Goal: Task Accomplishment & Management: Use online tool/utility

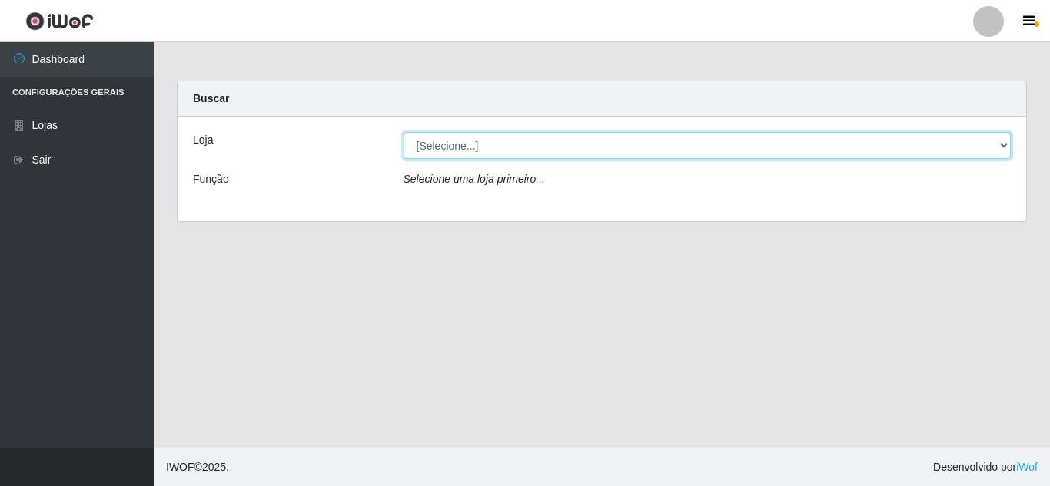
drag, startPoint x: 980, startPoint y: 144, endPoint x: 954, endPoint y: 157, distance: 29.2
click at [980, 144] on select "[Selecione...] Rede Compras Supermercados - LOJA 5" at bounding box center [707, 145] width 608 height 27
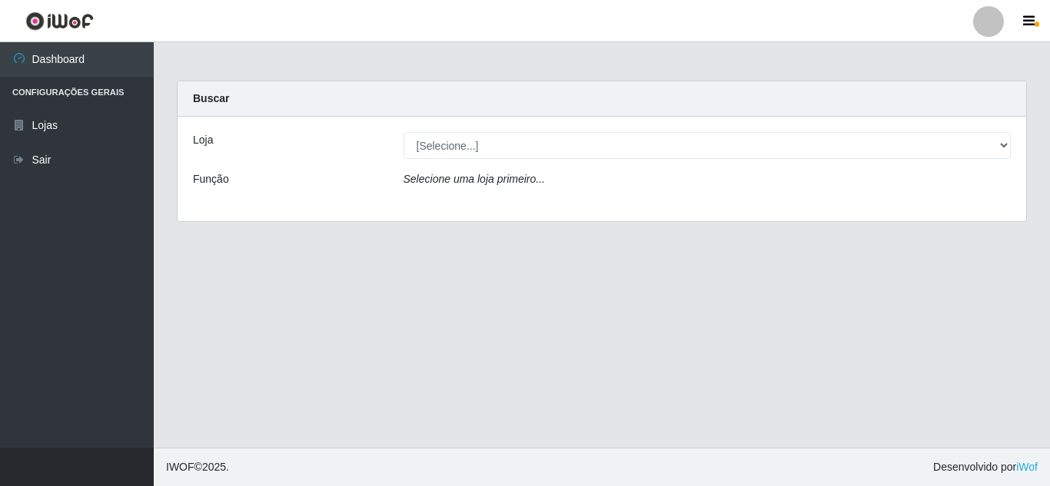
click at [801, 205] on div "Loja [Selecione...] Rede Compras Supermercados - LOJA 5 Função Selecione uma lo…" at bounding box center [601, 169] width 848 height 104
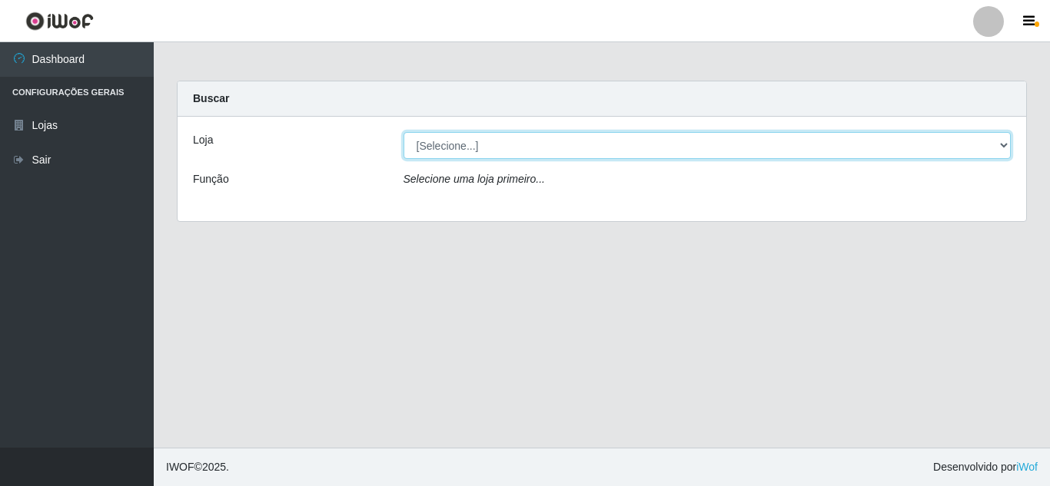
click at [1002, 141] on select "[Selecione...] Rede Compras Supermercados - LOJA 5" at bounding box center [707, 145] width 608 height 27
select select "397"
click at [403, 132] on select "[Selecione...] Rede Compras Supermercados - LOJA 5" at bounding box center [707, 145] width 608 height 27
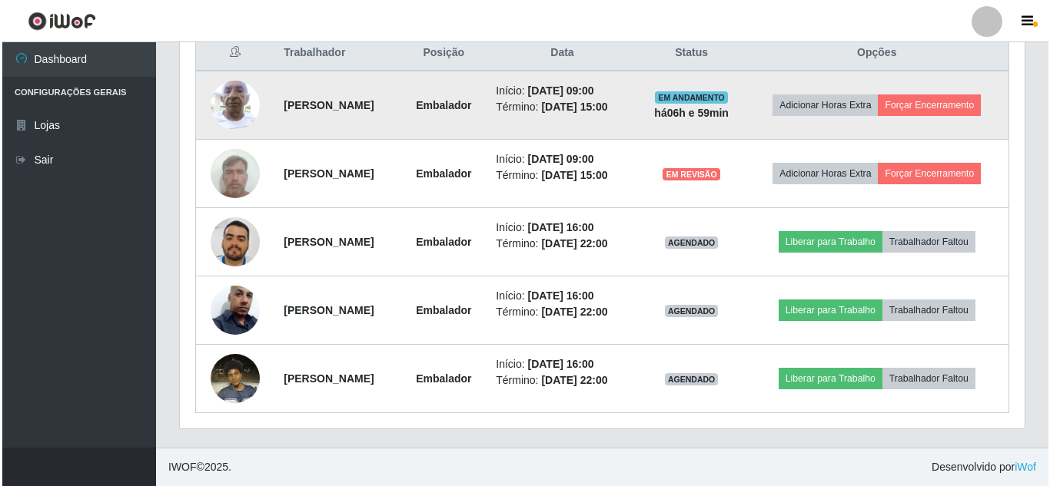
scroll to position [615, 0]
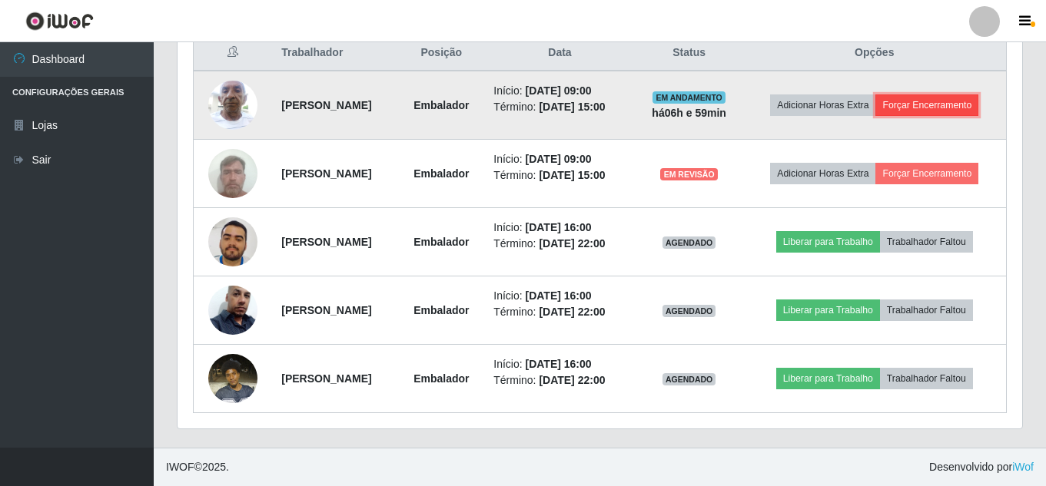
click at [875, 113] on button "Forçar Encerramento" at bounding box center [926, 106] width 103 height 22
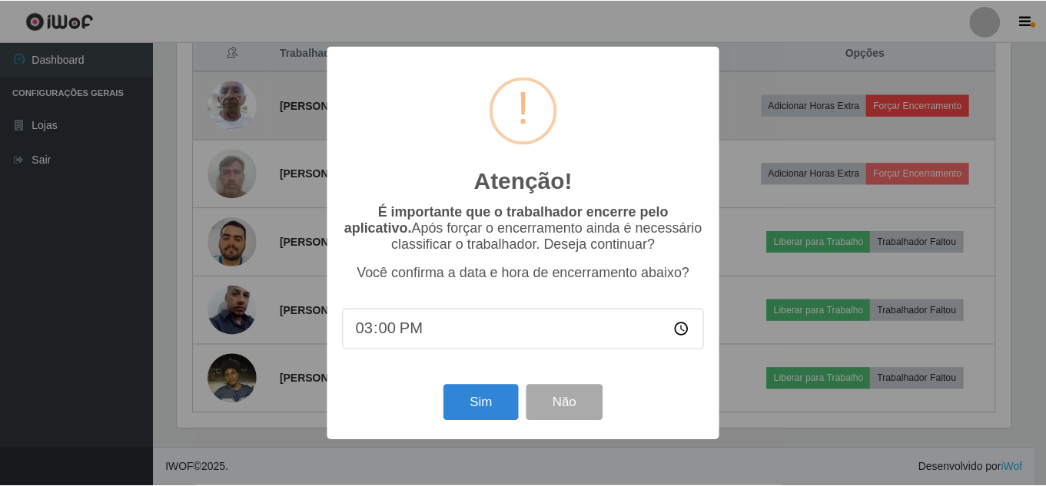
scroll to position [319, 837]
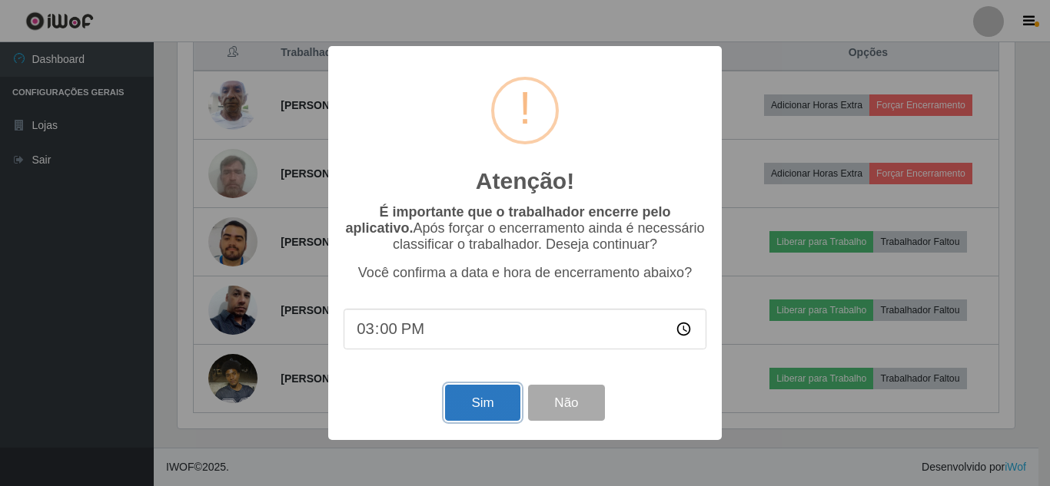
click at [478, 394] on button "Sim" at bounding box center [482, 403] width 75 height 36
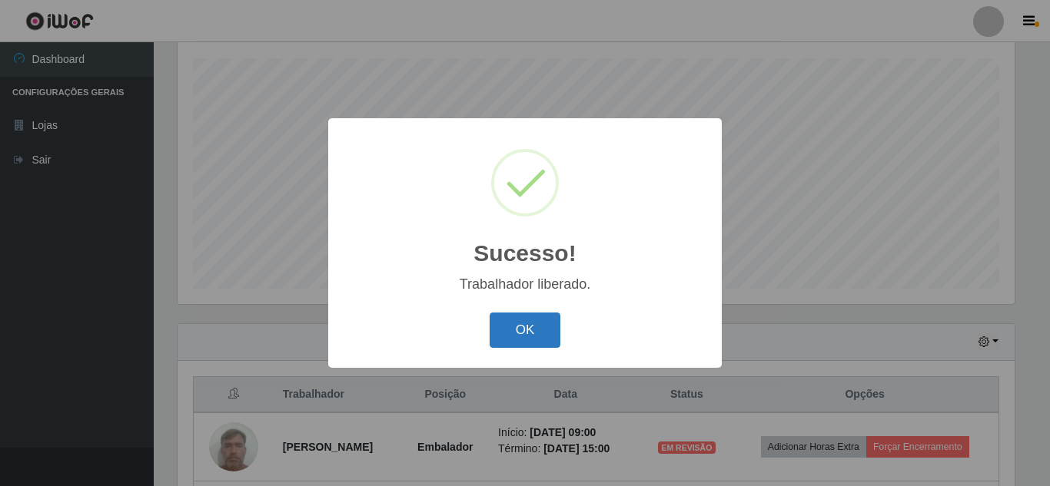
click at [524, 336] on button "OK" at bounding box center [524, 331] width 71 height 36
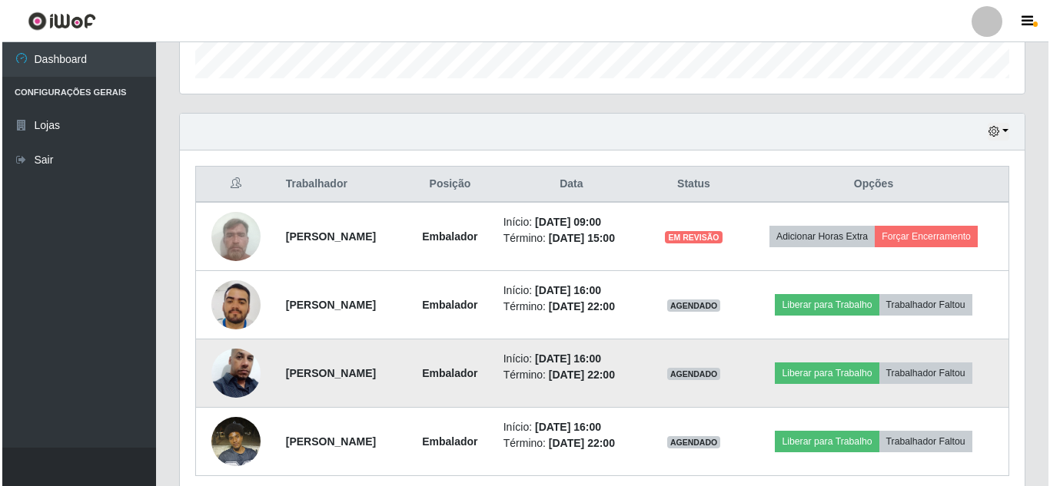
scroll to position [568, 0]
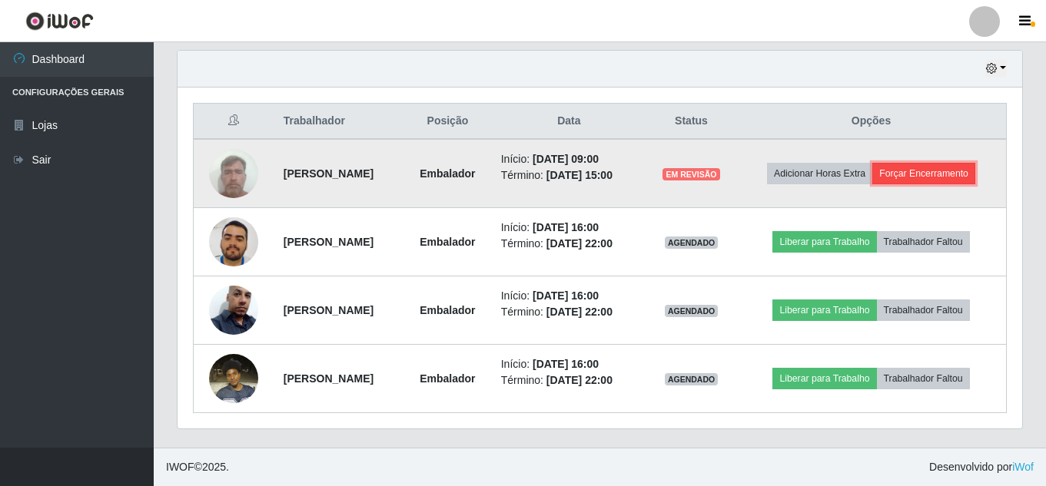
click at [880, 163] on button "Forçar Encerramento" at bounding box center [923, 174] width 103 height 22
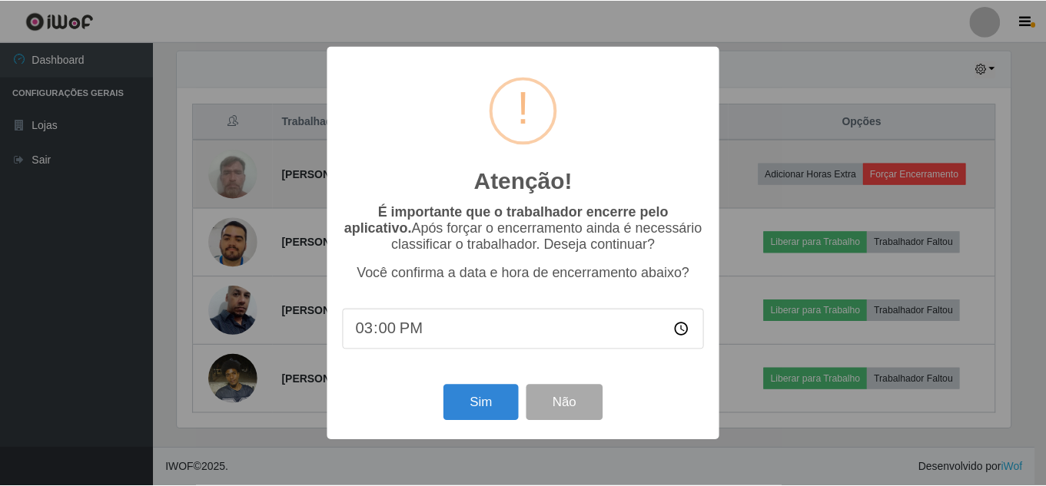
scroll to position [319, 837]
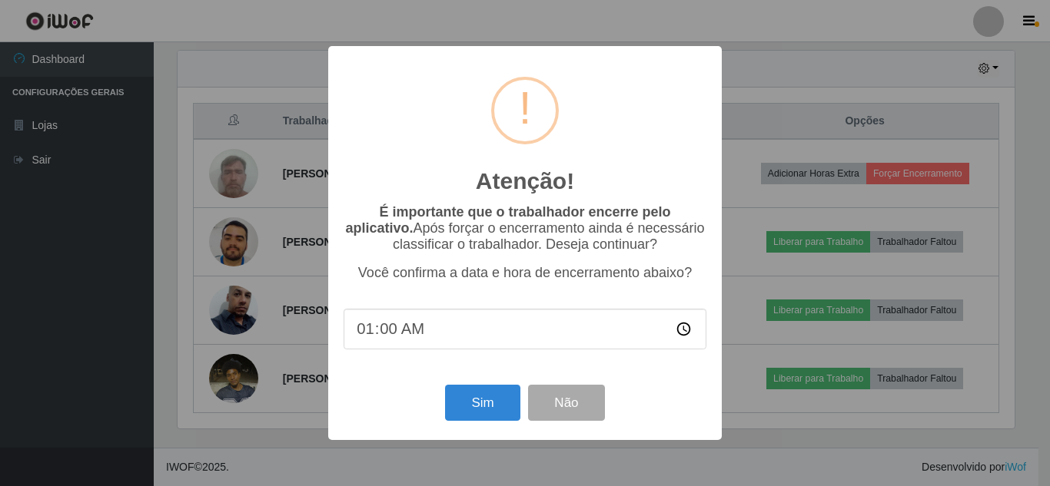
type input "14:00"
click at [369, 331] on input "14:00" at bounding box center [524, 329] width 363 height 41
click at [766, 161] on div "Atenção! × É importante que o trabalhador encerre pelo aplicativo. Após forçar …" at bounding box center [525, 243] width 1050 height 486
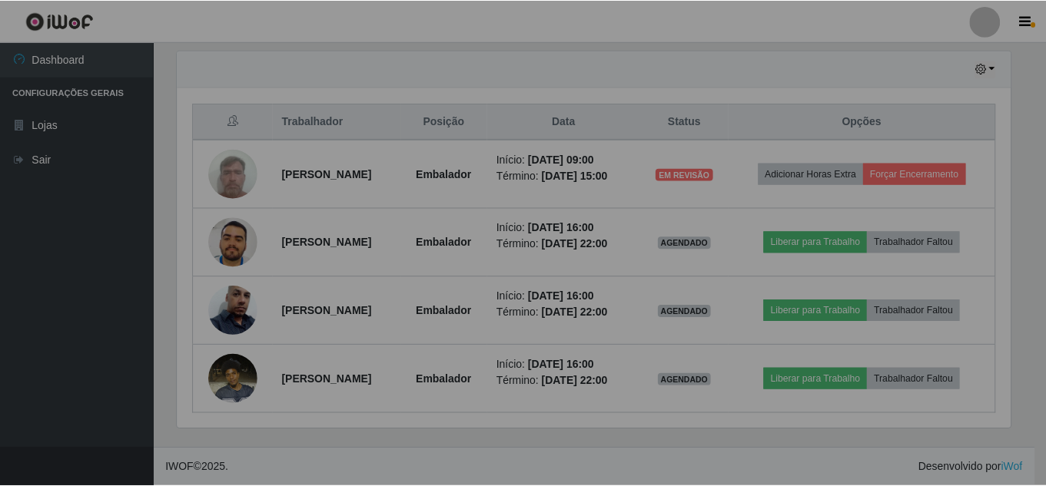
scroll to position [319, 844]
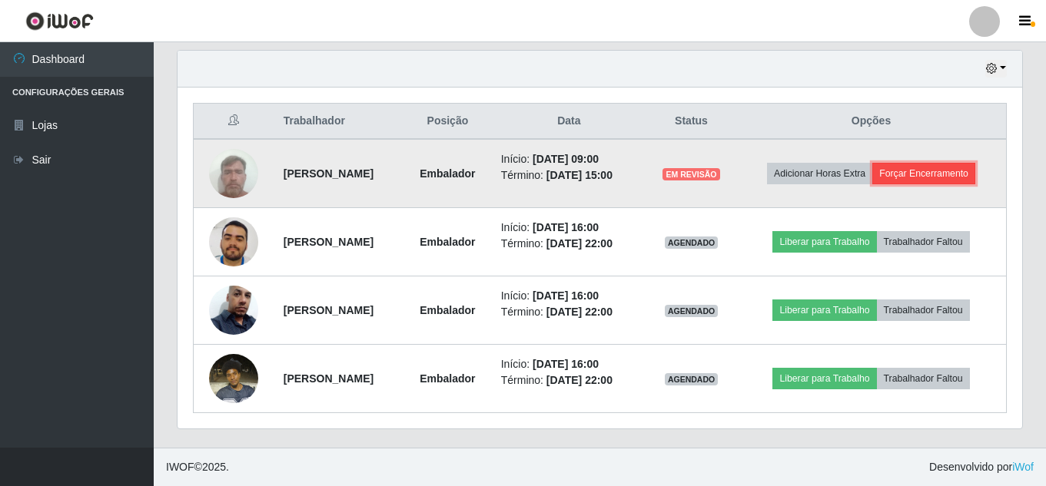
click at [872, 163] on button "Forçar Encerramento" at bounding box center [923, 174] width 103 height 22
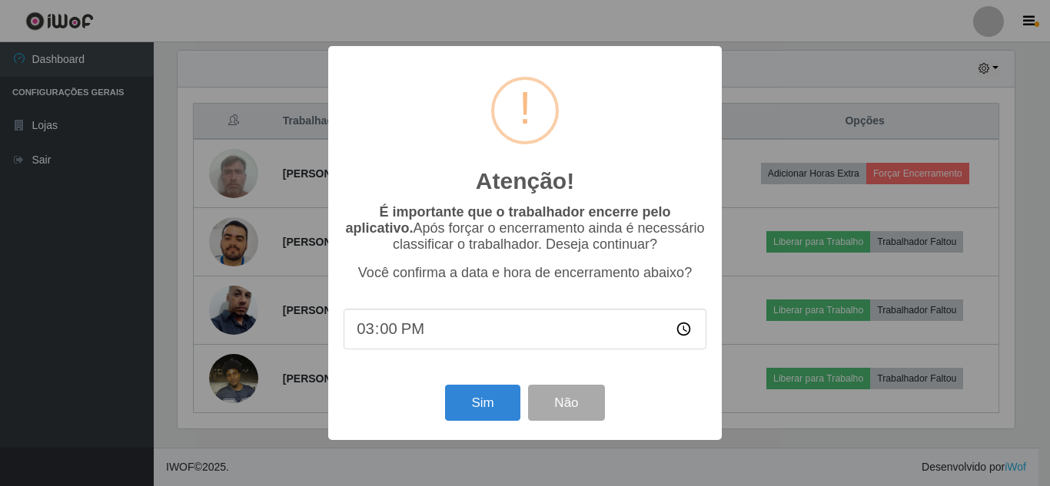
click at [360, 329] on input "15:00" at bounding box center [524, 329] width 363 height 41
click at [366, 338] on input "15:00" at bounding box center [524, 329] width 363 height 41
type input "11:00"
click at [478, 410] on button "Sim" at bounding box center [482, 403] width 75 height 36
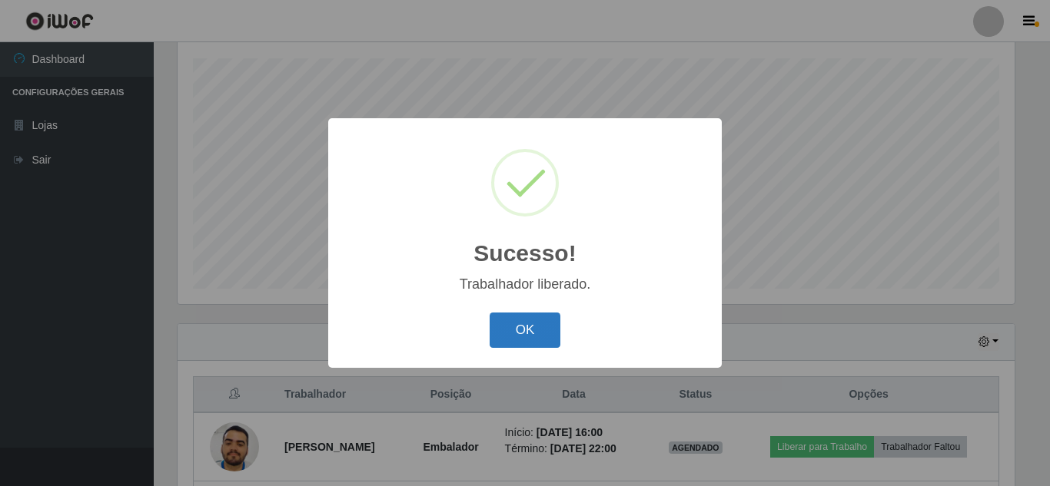
click at [517, 320] on button "OK" at bounding box center [524, 331] width 71 height 36
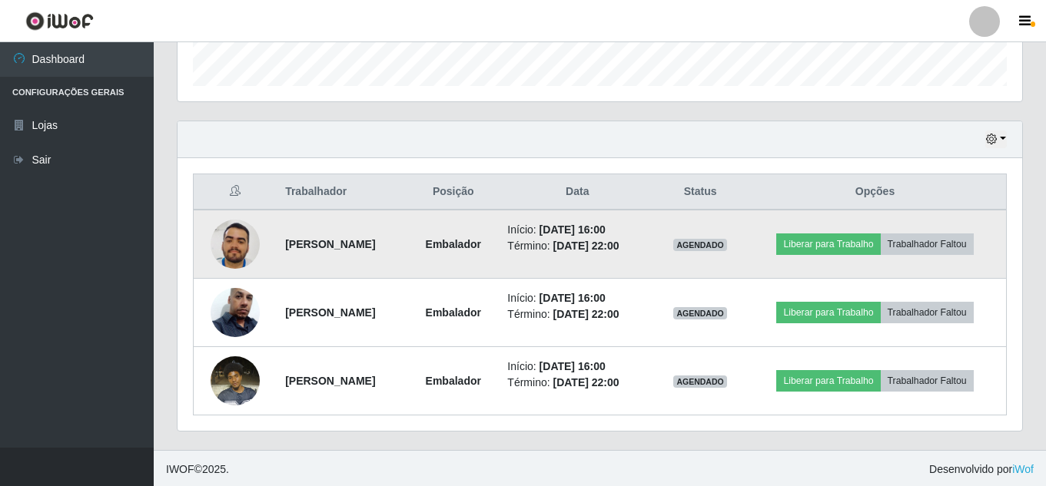
scroll to position [466, 0]
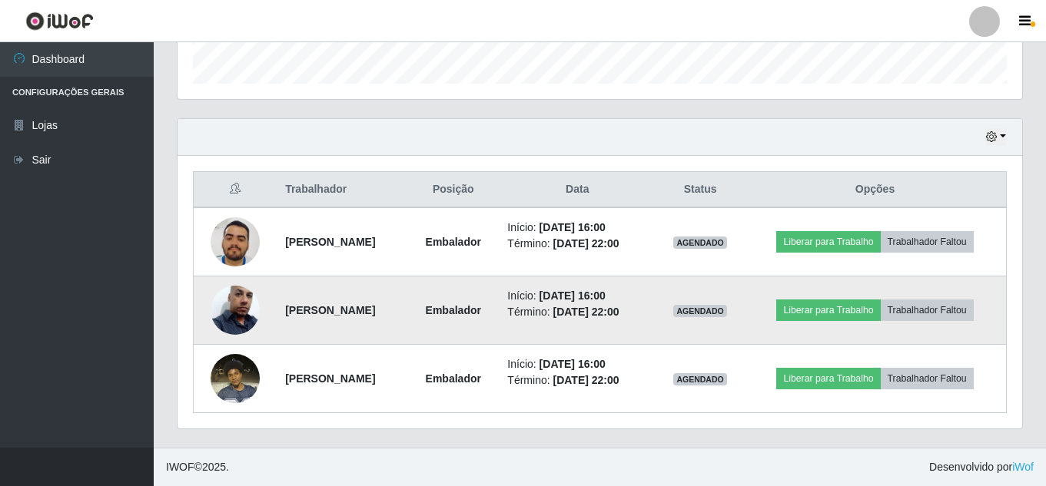
click at [874, 289] on td "Liberar para Trabalho Trabalhador Faltou" at bounding box center [875, 311] width 262 height 68
click at [865, 304] on button "Liberar para Trabalho" at bounding box center [828, 311] width 104 height 22
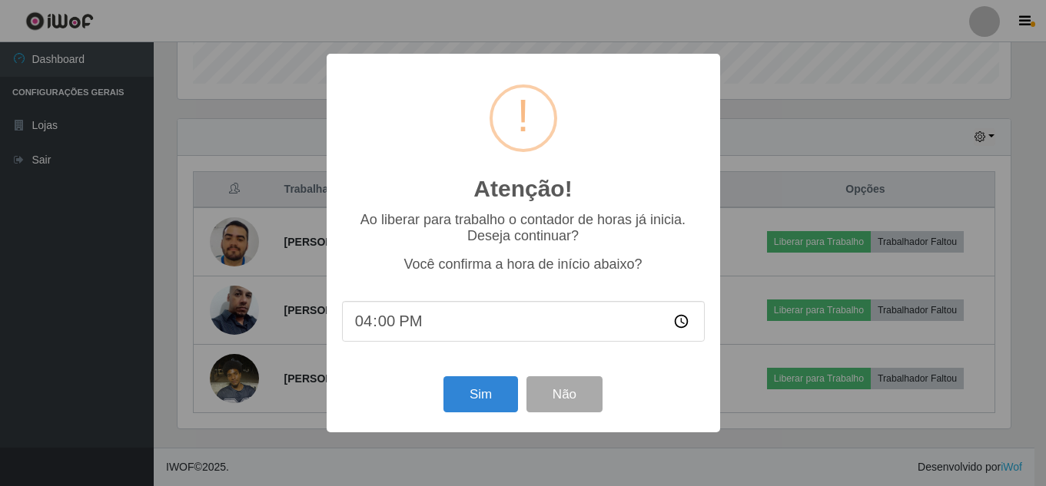
scroll to position [319, 837]
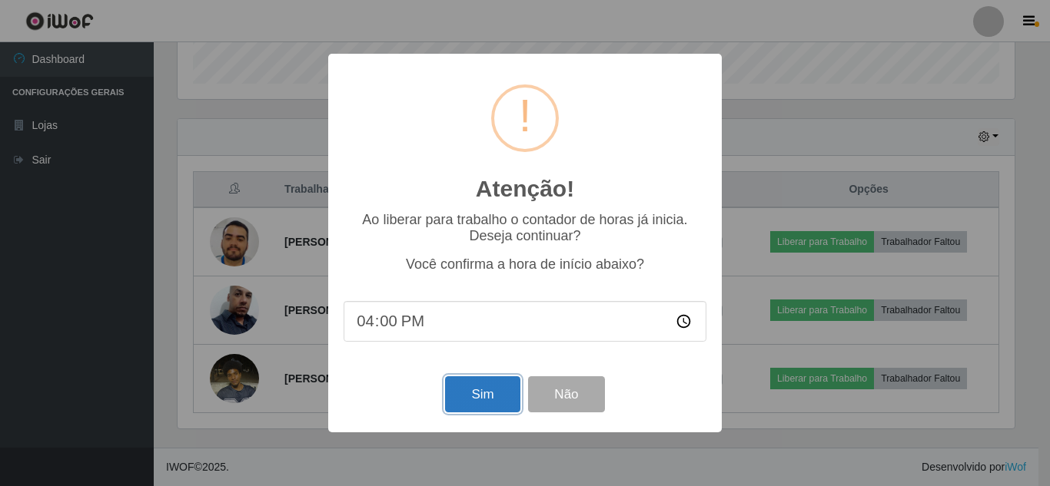
click at [481, 403] on button "Sim" at bounding box center [482, 394] width 75 height 36
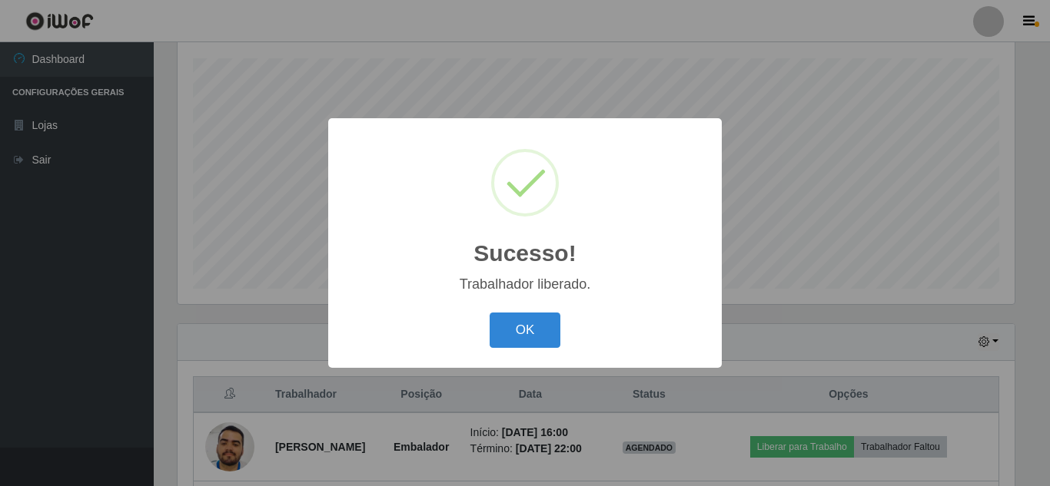
drag, startPoint x: 538, startPoint y: 340, endPoint x: 780, endPoint y: 319, distance: 242.9
click at [567, 337] on div "OK Cancel" at bounding box center [524, 330] width 363 height 44
drag, startPoint x: 535, startPoint y: 337, endPoint x: 721, endPoint y: 285, distance: 193.9
click at [554, 335] on button "OK" at bounding box center [524, 331] width 71 height 36
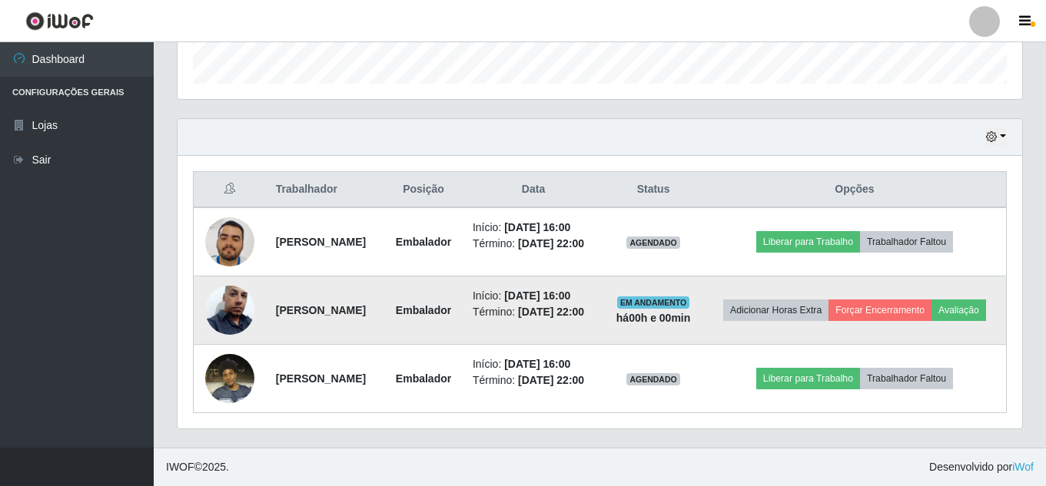
scroll to position [491, 0]
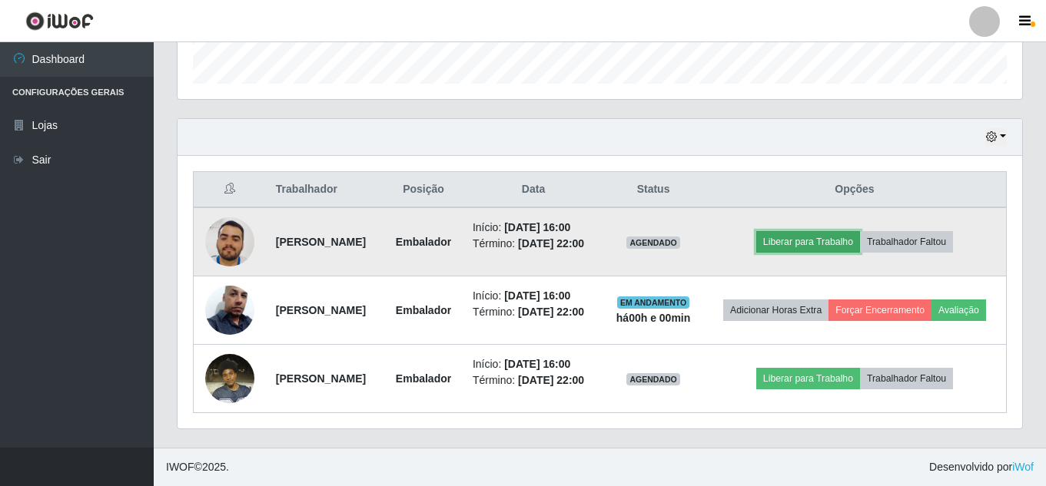
click at [832, 231] on button "Liberar para Trabalho" at bounding box center [808, 242] width 104 height 22
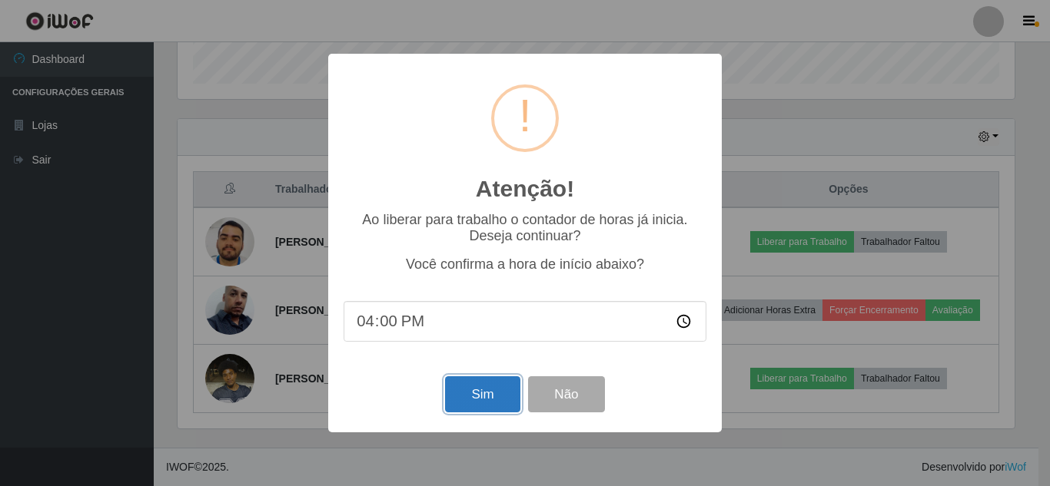
drag, startPoint x: 492, startPoint y: 396, endPoint x: 566, endPoint y: 343, distance: 91.9
click at [492, 396] on button "Sim" at bounding box center [482, 394] width 75 height 36
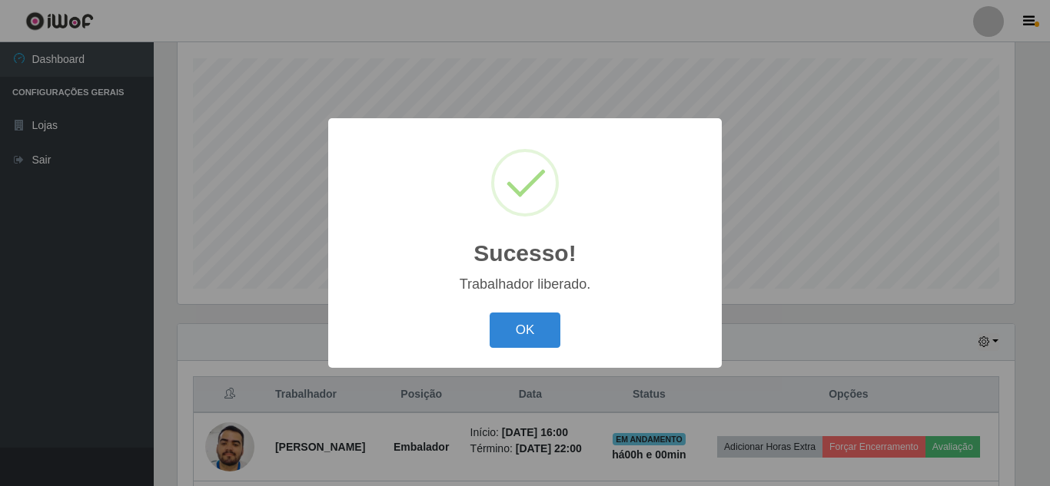
drag, startPoint x: 532, startPoint y: 332, endPoint x: 710, endPoint y: 274, distance: 186.8
click at [547, 329] on button "OK" at bounding box center [524, 331] width 71 height 36
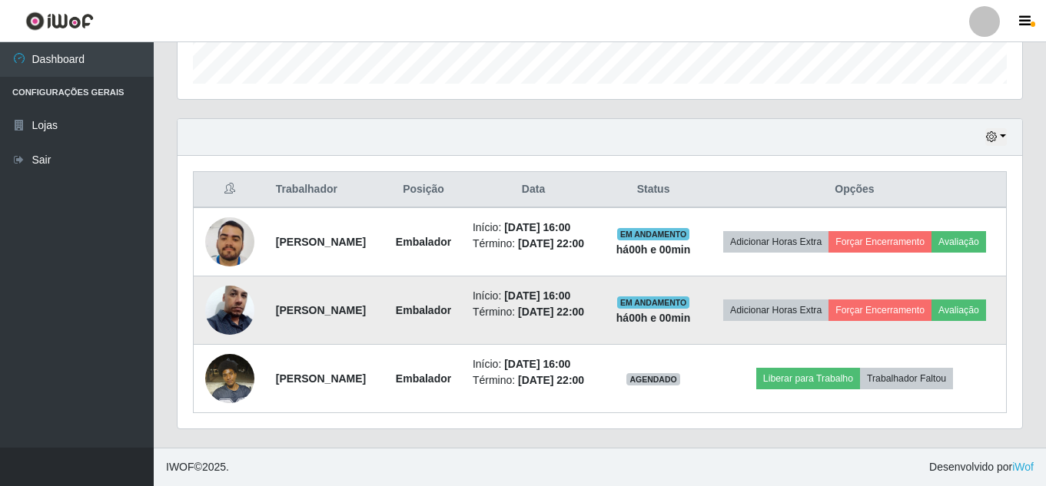
scroll to position [549, 0]
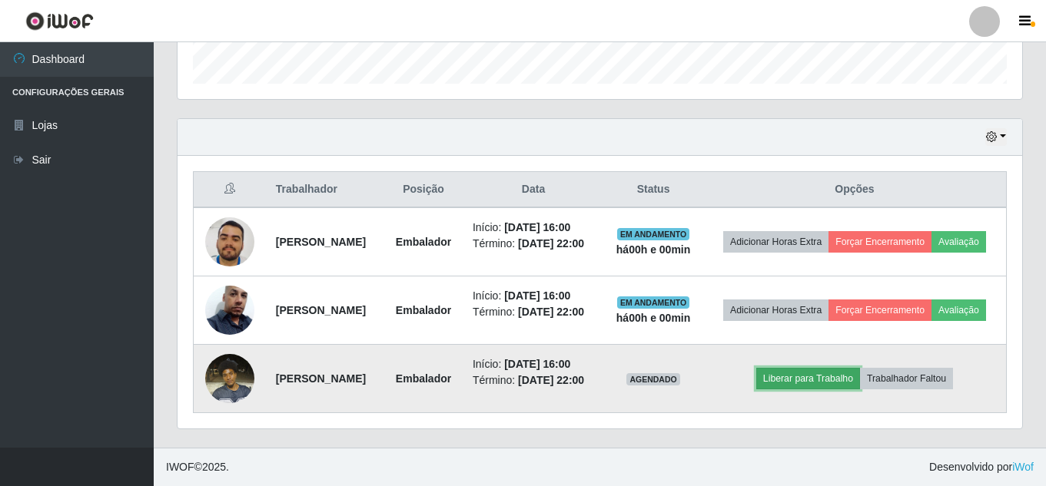
click at [825, 368] on button "Liberar para Trabalho" at bounding box center [808, 379] width 104 height 22
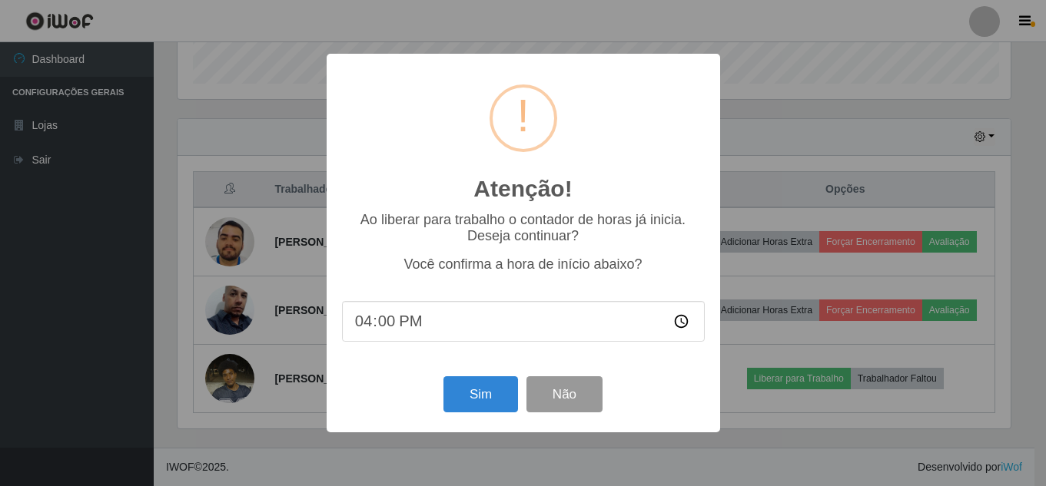
scroll to position [0, 0]
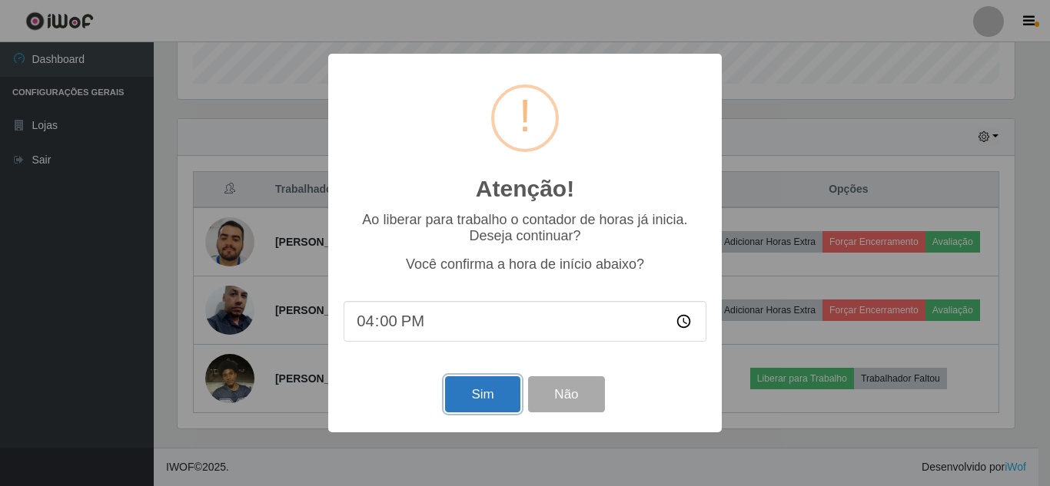
click at [507, 399] on button "Sim" at bounding box center [482, 394] width 75 height 36
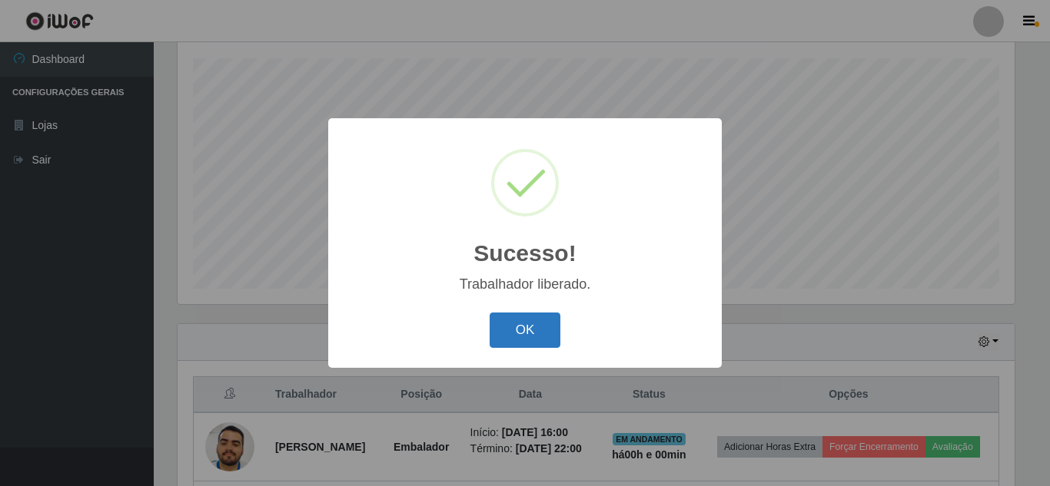
click at [532, 339] on button "OK" at bounding box center [524, 331] width 71 height 36
